Goal: Check status: Check status

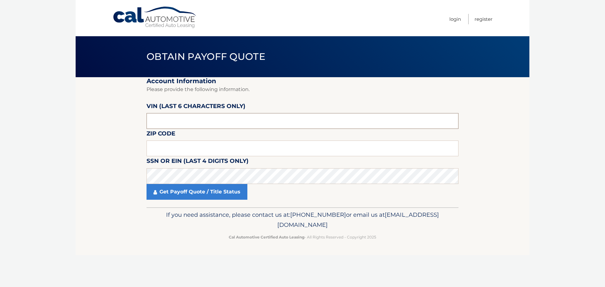
click at [185, 120] on input "text" at bounding box center [303, 121] width 312 height 16
type input "194759"
type input "15216"
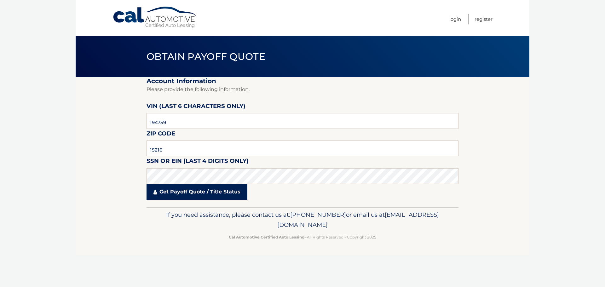
click at [213, 192] on link "Get Payoff Quote / Title Status" at bounding box center [197, 192] width 101 height 16
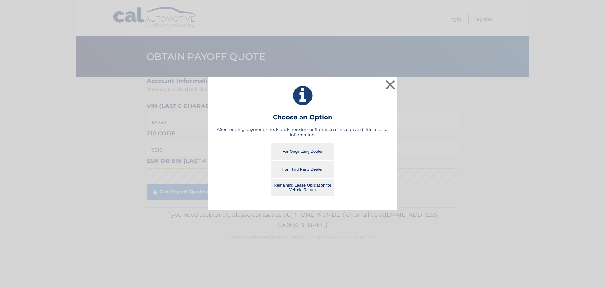
click at [317, 155] on button "For Originating Dealer" at bounding box center [302, 151] width 63 height 17
click at [298, 151] on button "For Originating Dealer" at bounding box center [302, 151] width 63 height 17
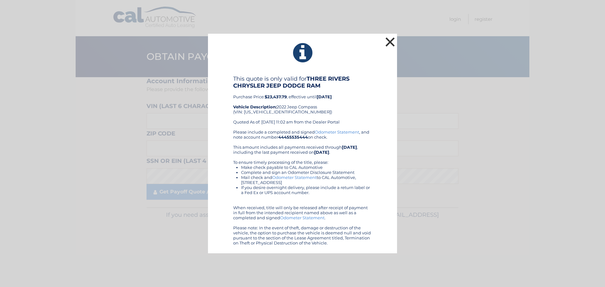
click at [390, 42] on button "×" at bounding box center [390, 42] width 13 height 13
